Goal: Find contact information: Find contact information

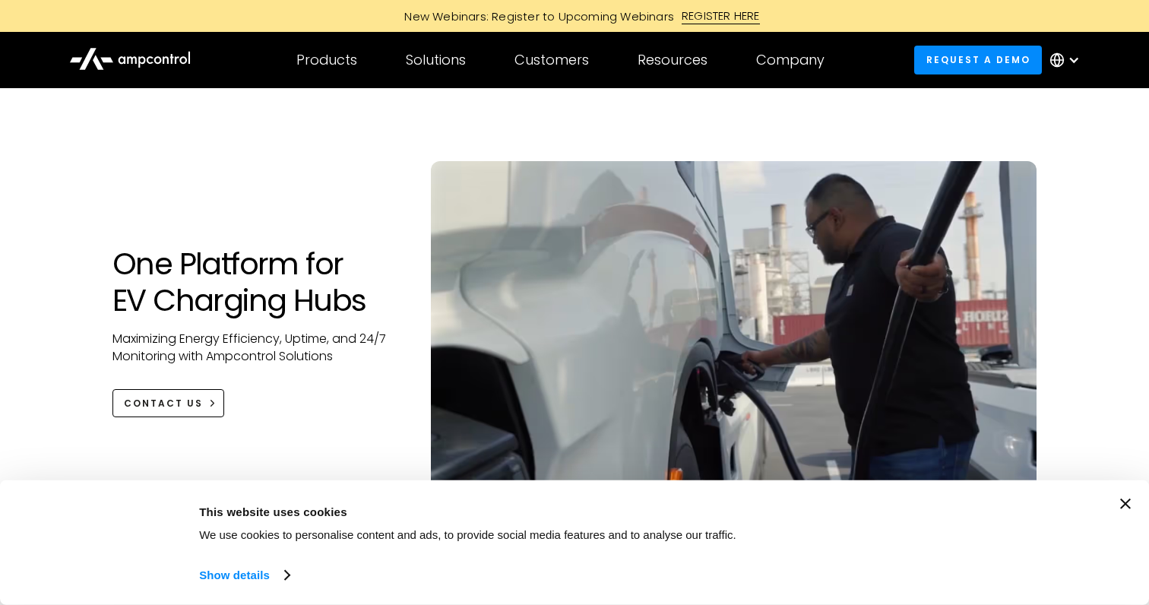
drag, startPoint x: 201, startPoint y: 68, endPoint x: 109, endPoint y: 66, distance: 92.0
click at [108, 66] on div at bounding box center [130, 60] width 152 height 41
click at [116, 62] on icon at bounding box center [130, 58] width 122 height 36
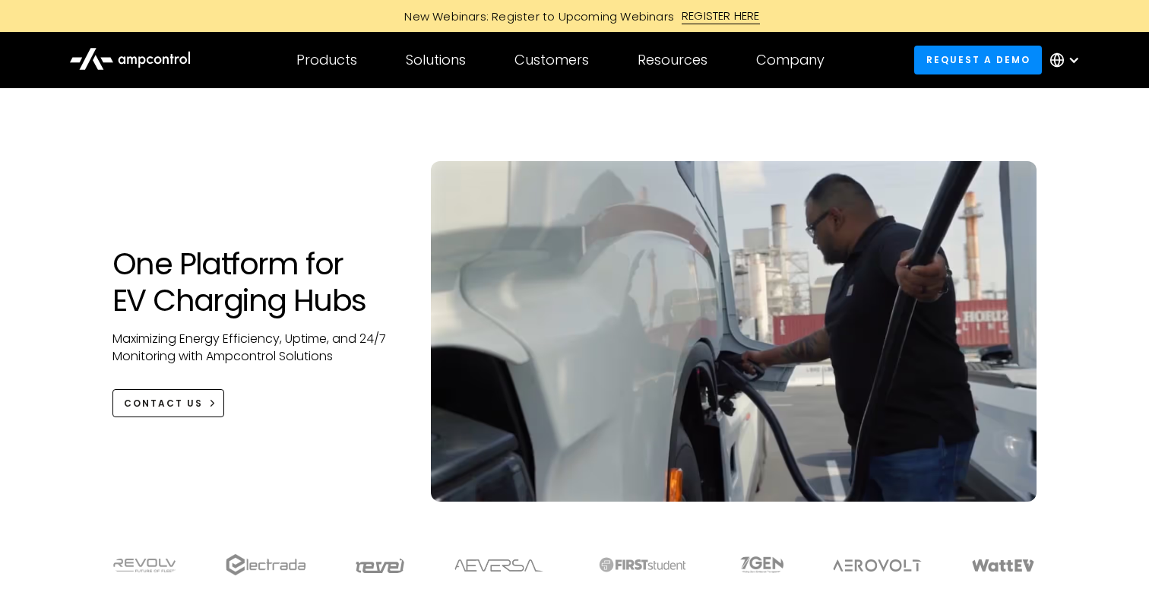
click at [116, 62] on icon at bounding box center [130, 58] width 122 height 36
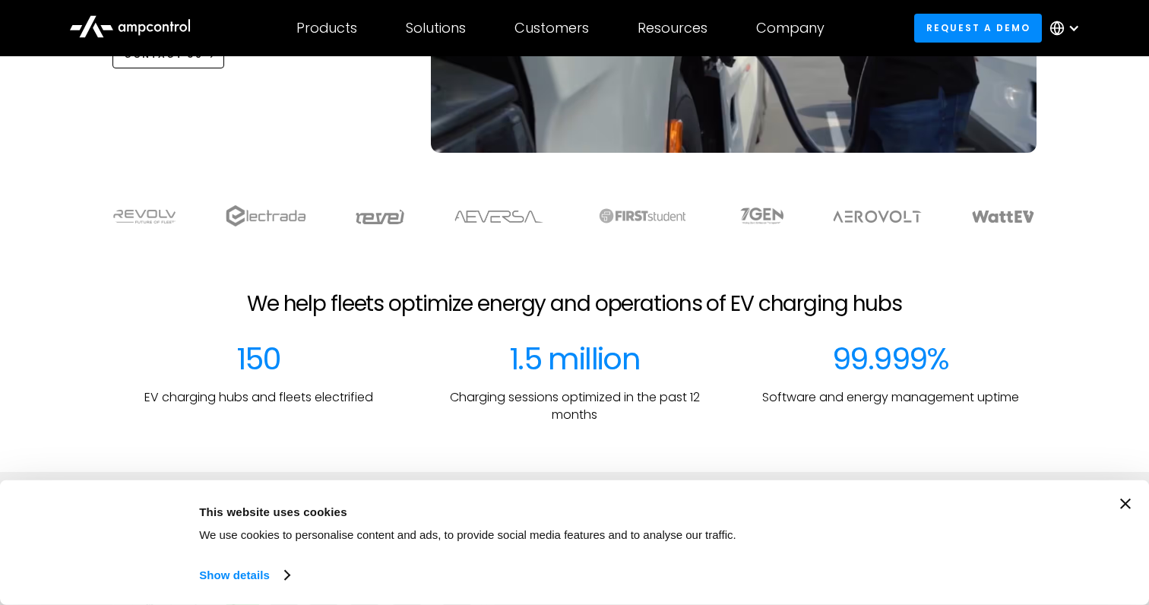
scroll to position [546, 0]
